Goal: Information Seeking & Learning: Learn about a topic

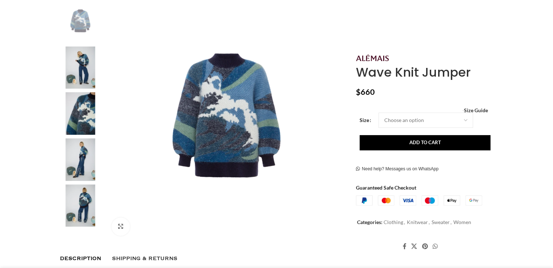
click at [79, 219] on img at bounding box center [80, 206] width 44 height 43
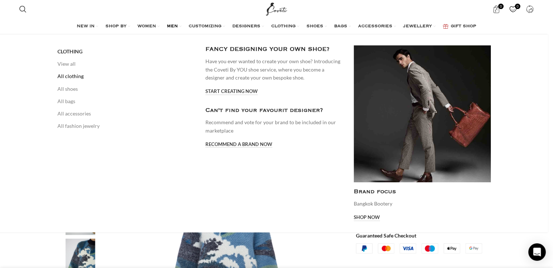
click at [72, 74] on link "All clothing" at bounding box center [125, 76] width 137 height 12
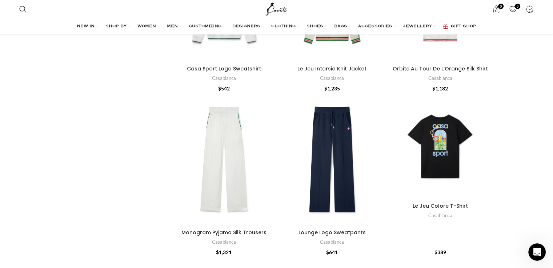
scroll to position [618, 0]
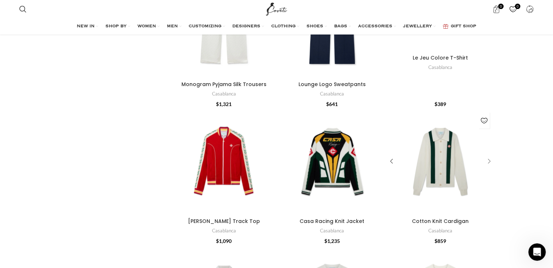
click at [488, 162] on div "Cotton Knit Cardigan" at bounding box center [487, 161] width 11 height 11
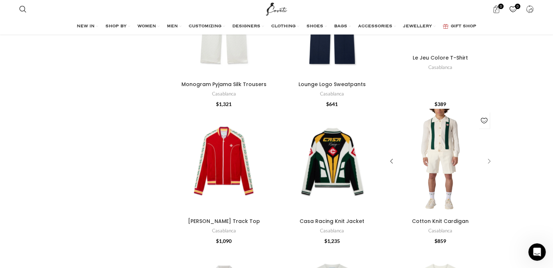
click at [488, 162] on div "Cotton Knit Cardigan" at bounding box center [487, 161] width 11 height 11
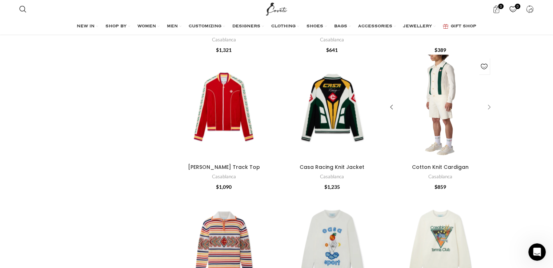
scroll to position [836, 0]
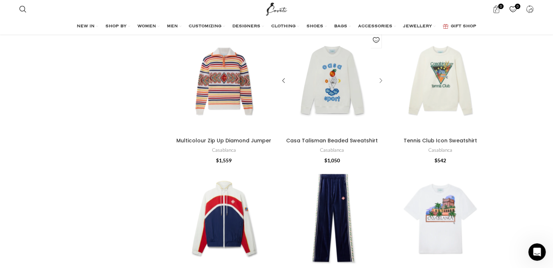
click at [377, 81] on div "Casa Talisman Beaded Sweatshirt" at bounding box center [379, 81] width 11 height 11
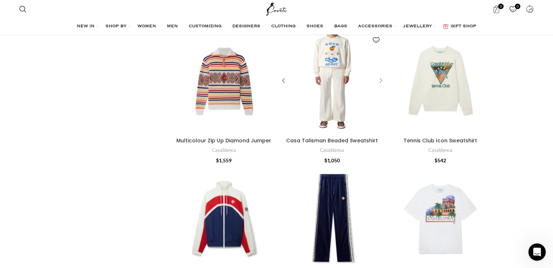
click at [381, 81] on div "Casa Talisman Beaded Sweatshirt" at bounding box center [379, 81] width 11 height 11
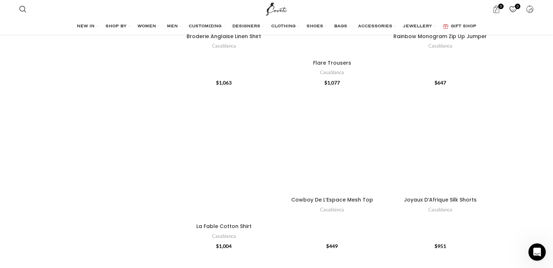
scroll to position [2326, 0]
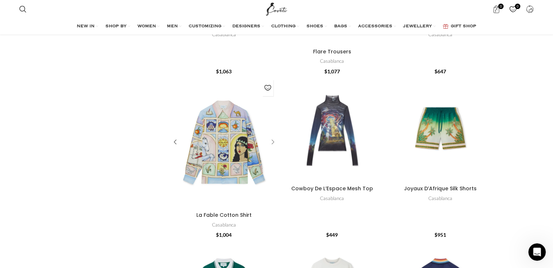
click at [272, 137] on div "La Fable Cotton Shirt" at bounding box center [271, 142] width 11 height 11
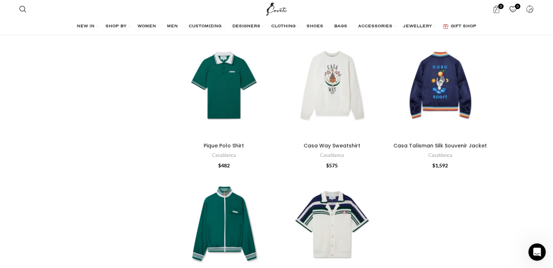
scroll to position [2653, 0]
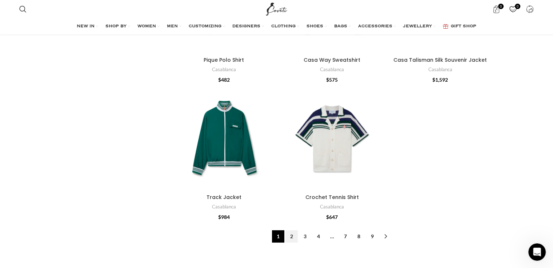
click at [291, 230] on link "2" at bounding box center [291, 236] width 12 height 12
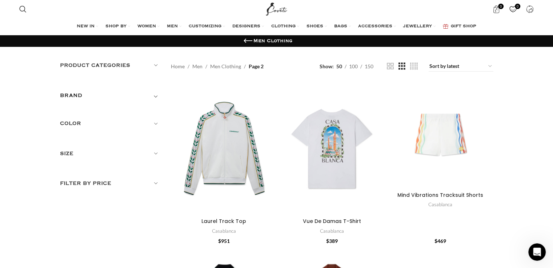
click at [153, 64] on h5 "Product categories" at bounding box center [110, 65] width 100 height 8
